Goal: Transaction & Acquisition: Subscribe to service/newsletter

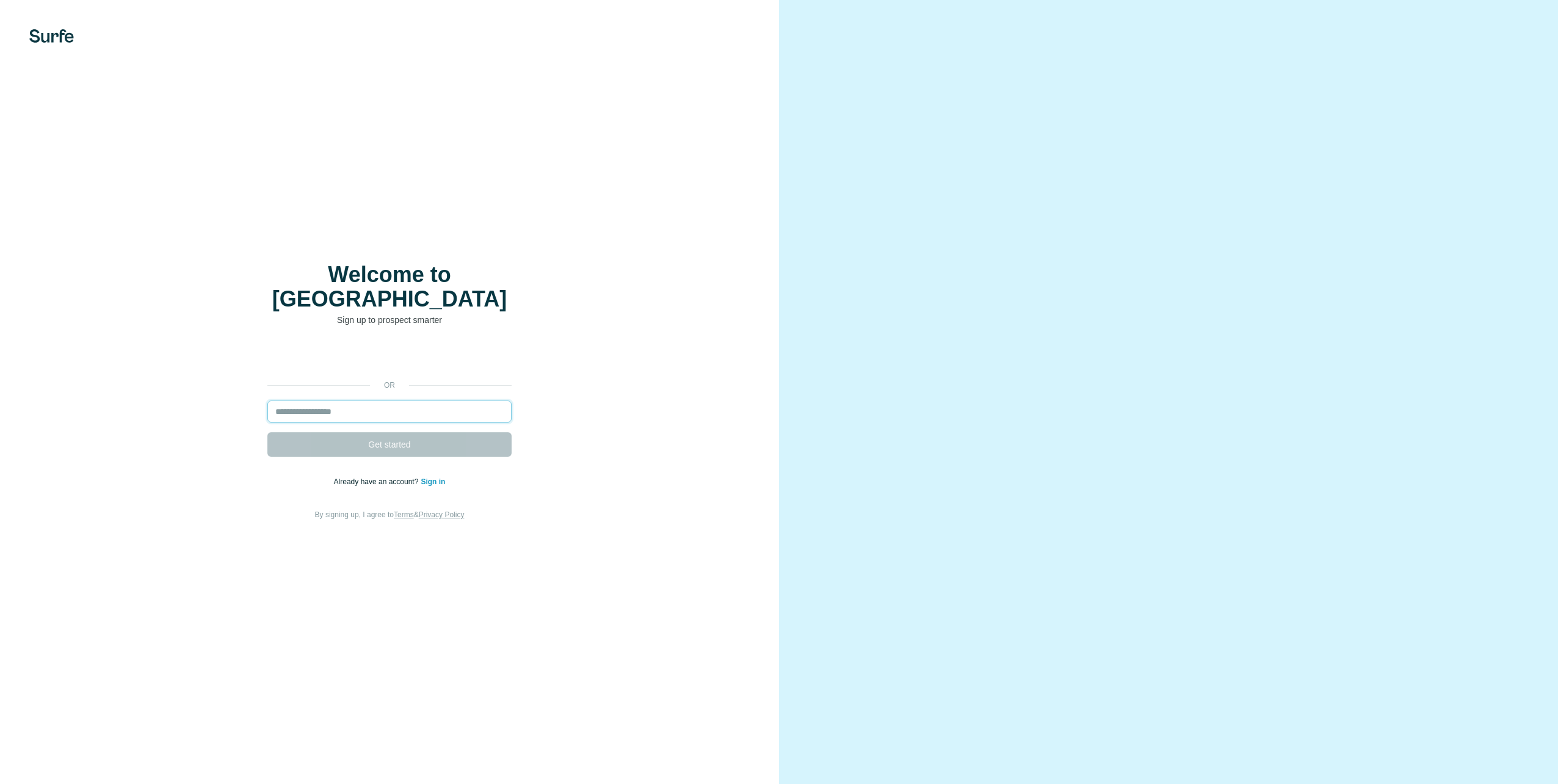
click at [373, 400] on input "email" at bounding box center [389, 411] width 244 height 22
type input "**********"
click at [380, 438] on span "Get started" at bounding box center [389, 444] width 42 height 12
